Goal: Information Seeking & Learning: Learn about a topic

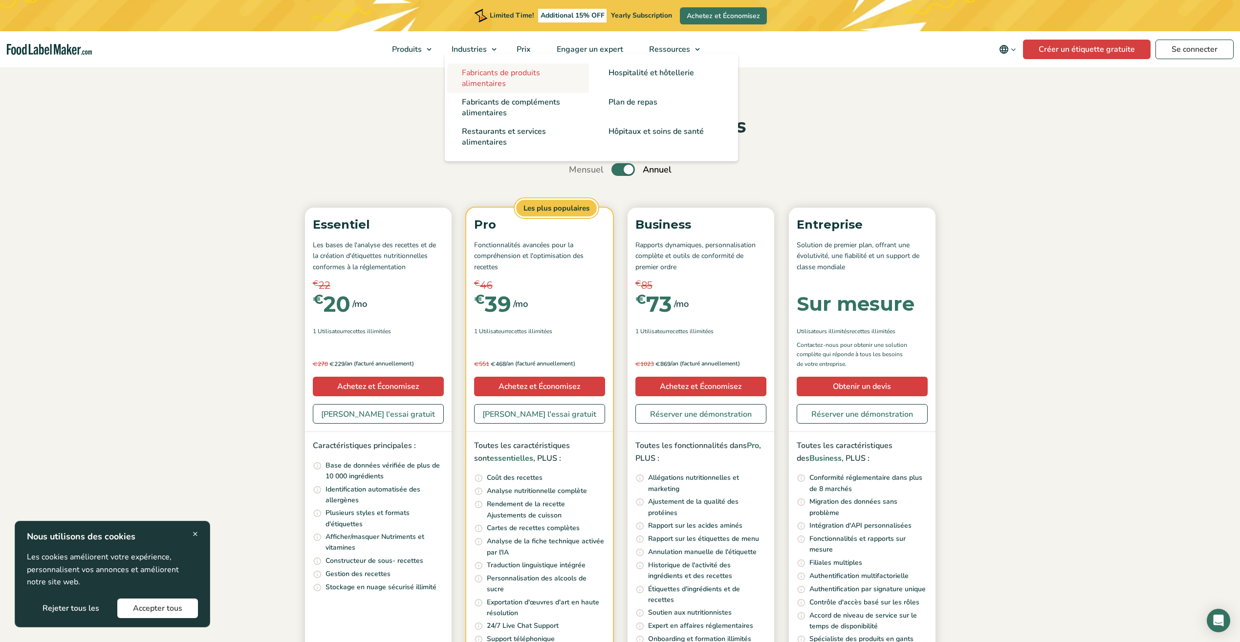
click at [485, 72] on span "Fabricants de produits alimentaires" at bounding box center [501, 78] width 78 height 22
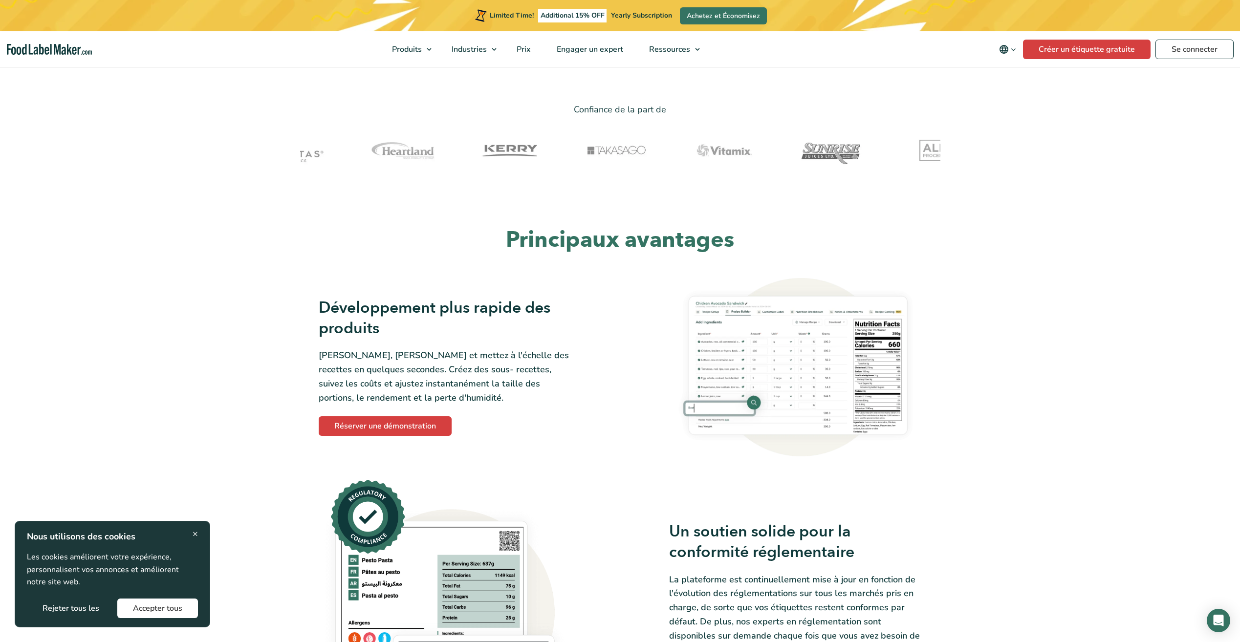
scroll to position [489, 0]
